Goal: Task Accomplishment & Management: Complete application form

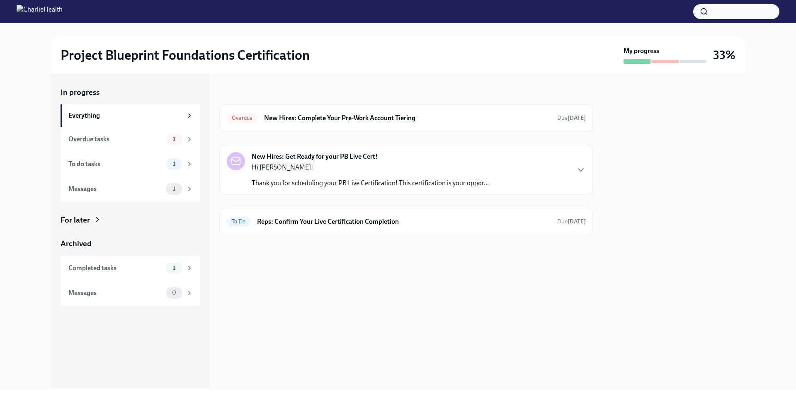
click at [320, 168] on p "Hi [PERSON_NAME]!" at bounding box center [370, 167] width 237 height 9
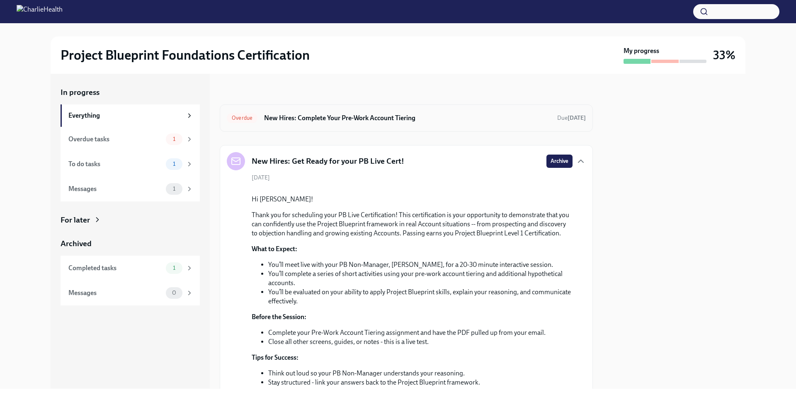
click at [345, 119] on h6 "New Hires: Complete Your Pre-Work Account Tiering" at bounding box center [407, 118] width 286 height 9
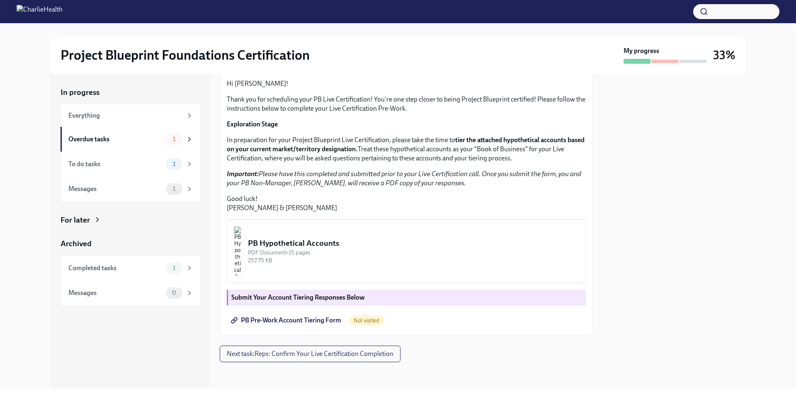
scroll to position [143, 0]
click at [241, 248] on img "button" at bounding box center [237, 251] width 7 height 50
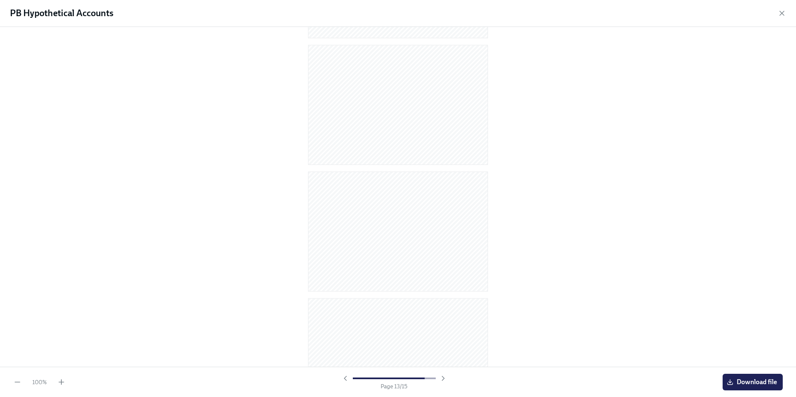
scroll to position [1568, 0]
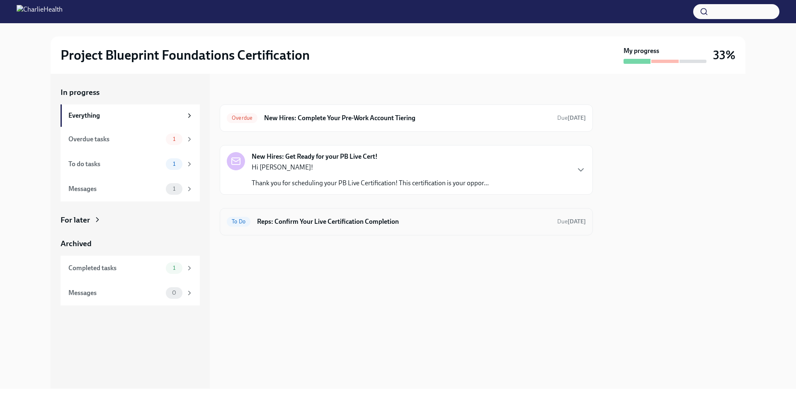
click at [313, 226] on div "To Do Reps: Confirm Your Live Certification Completion Due [DATE]" at bounding box center [406, 221] width 359 height 13
